Goal: Task Accomplishment & Management: Manage account settings

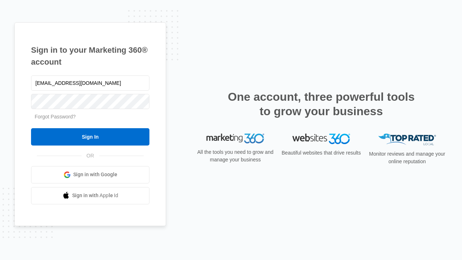
type input "dankie614@gmail.com"
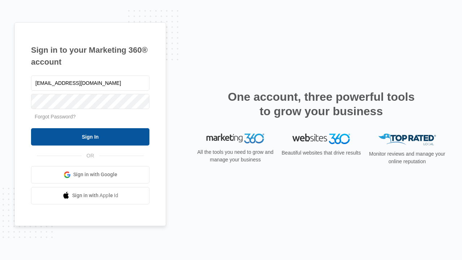
click at [90, 137] on input "Sign In" at bounding box center [90, 136] width 118 height 17
